Goal: Navigation & Orientation: Find specific page/section

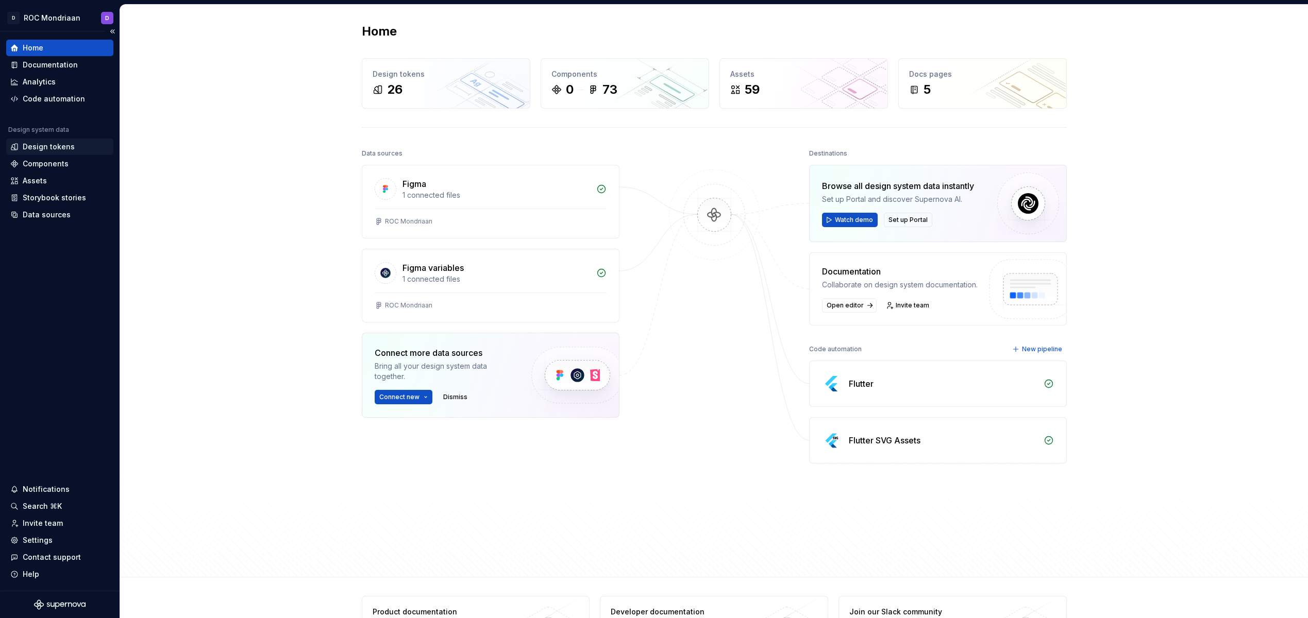
click at [57, 141] on div "Design tokens" at bounding box center [59, 147] width 107 height 16
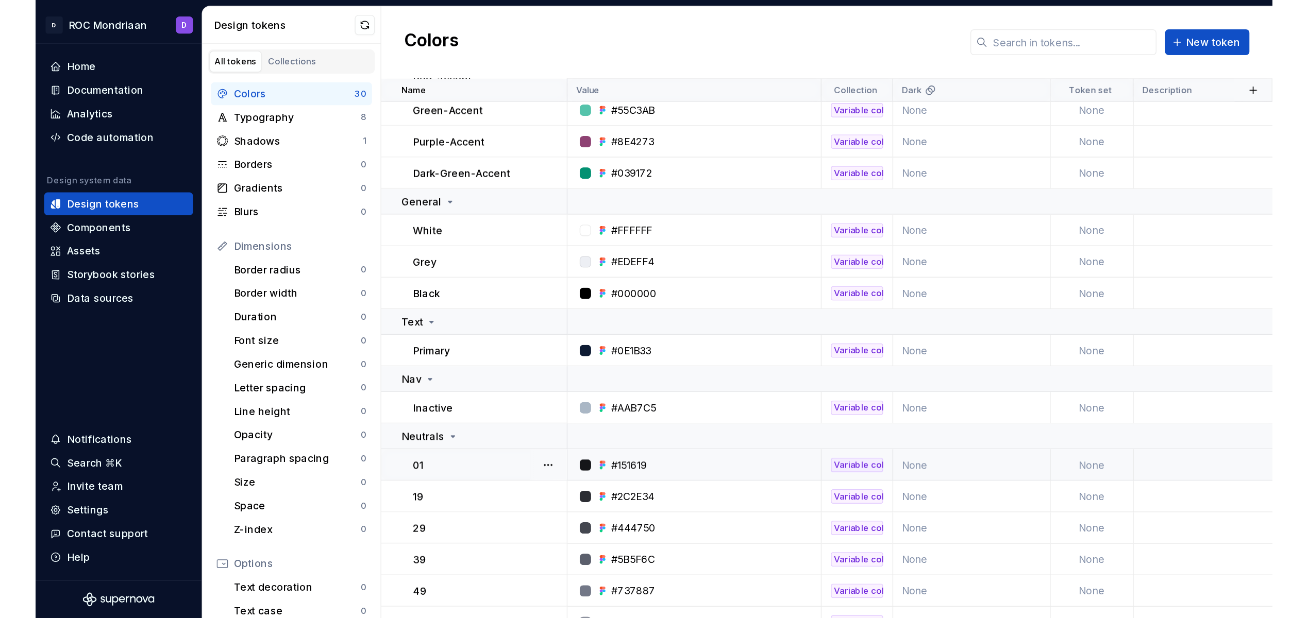
scroll to position [228, 0]
